Goal: Communication & Community: Connect with others

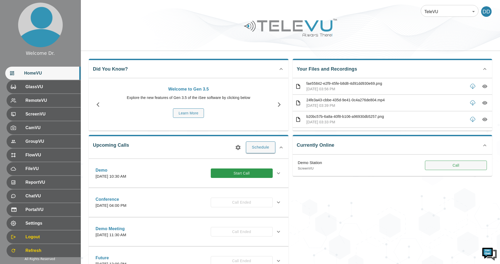
click at [454, 170] on button "Call" at bounding box center [456, 166] width 62 height 10
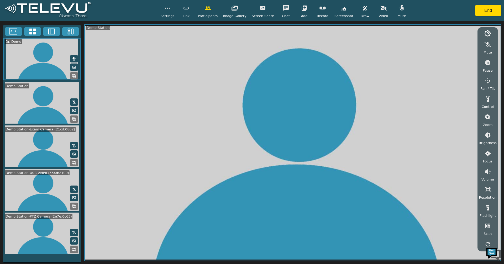
click at [74, 250] on icon at bounding box center [72, 250] width 1 height 1
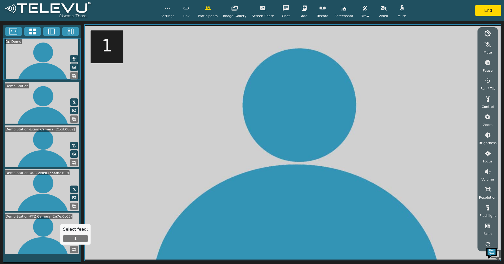
click at [74, 239] on button "1" at bounding box center [75, 238] width 25 height 7
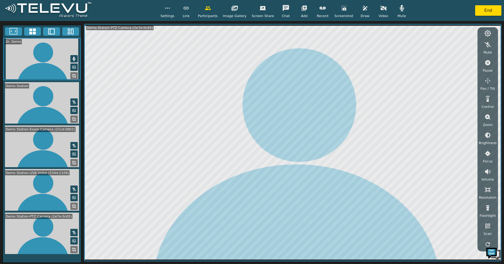
click at [490, 81] on icon "button" at bounding box center [487, 80] width 5 height 5
click at [446, 46] on icon "button" at bounding box center [445, 45] width 6 height 5
click at [471, 46] on icon "button" at bounding box center [471, 45] width 6 height 5
click at [461, 47] on icon "button" at bounding box center [458, 46] width 6 height 6
